Goal: Transaction & Acquisition: Download file/media

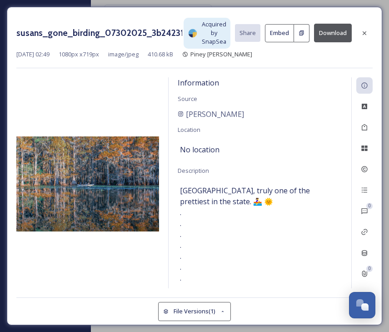
click at [381, 281] on div "susans_gone_birding_07302025_3b242318-6299-665a-ebe4-329321059a92.jpg Acquired …" at bounding box center [195, 166] width 376 height 318
click at [280, 260] on span "[GEOGRAPHIC_DATA], truly one of the prettiest in the state. 🚣‍♀️ 🌞 . . . . . . …" at bounding box center [260, 321] width 160 height 273
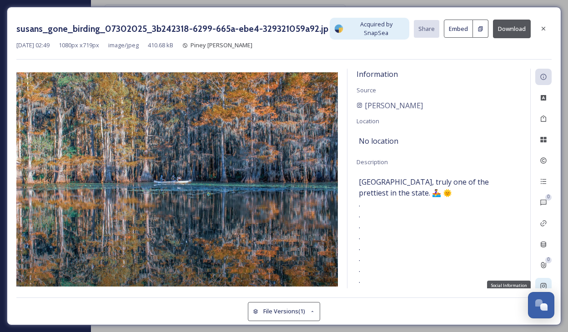
click at [389, 283] on icon at bounding box center [543, 286] width 6 height 6
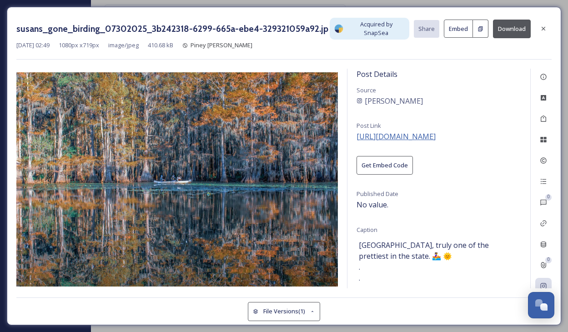
click at [389, 131] on span "https://instagram.com/p/DB6bzRzAlwc" at bounding box center [396, 136] width 79 height 10
click at [389, 29] on button "Download" at bounding box center [512, 29] width 38 height 19
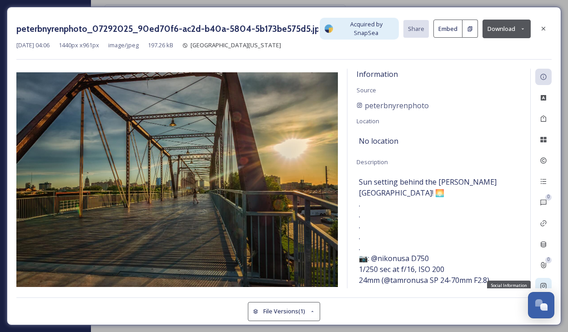
click at [540, 282] on icon at bounding box center [543, 285] width 7 height 7
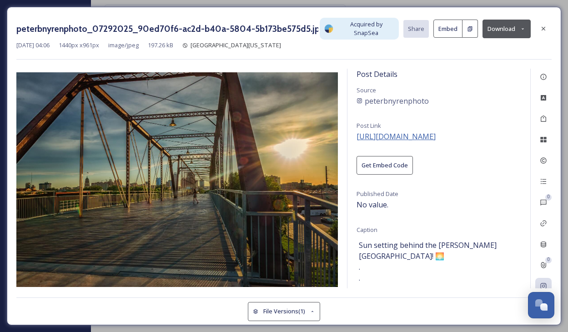
click at [436, 131] on span "[URL][DOMAIN_NAME]" at bounding box center [396, 136] width 79 height 10
click at [493, 29] on button "Download" at bounding box center [507, 29] width 48 height 19
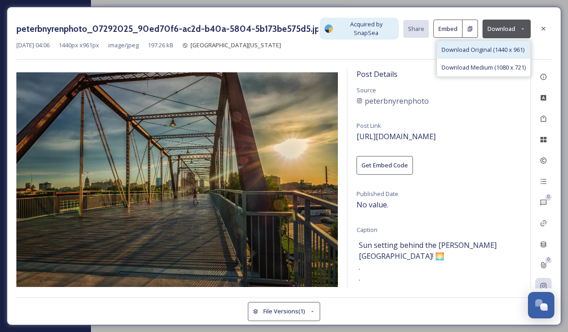
click at [481, 45] on span "Download Original (1440 x 961)" at bounding box center [483, 49] width 83 height 9
